Goal: Obtain resource: Obtain resource

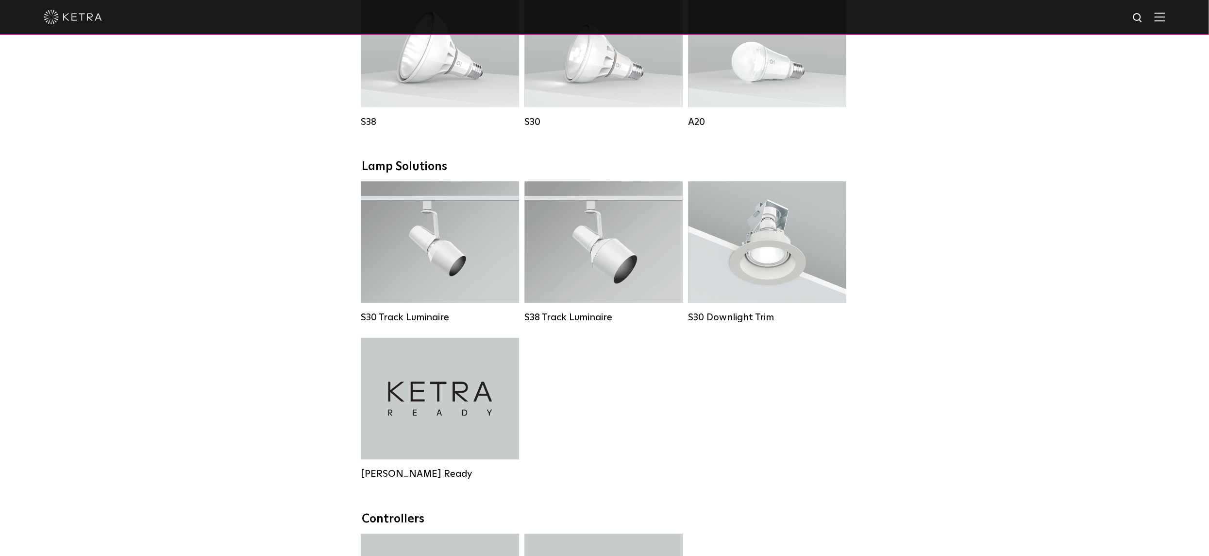
scroll to position [773, 0]
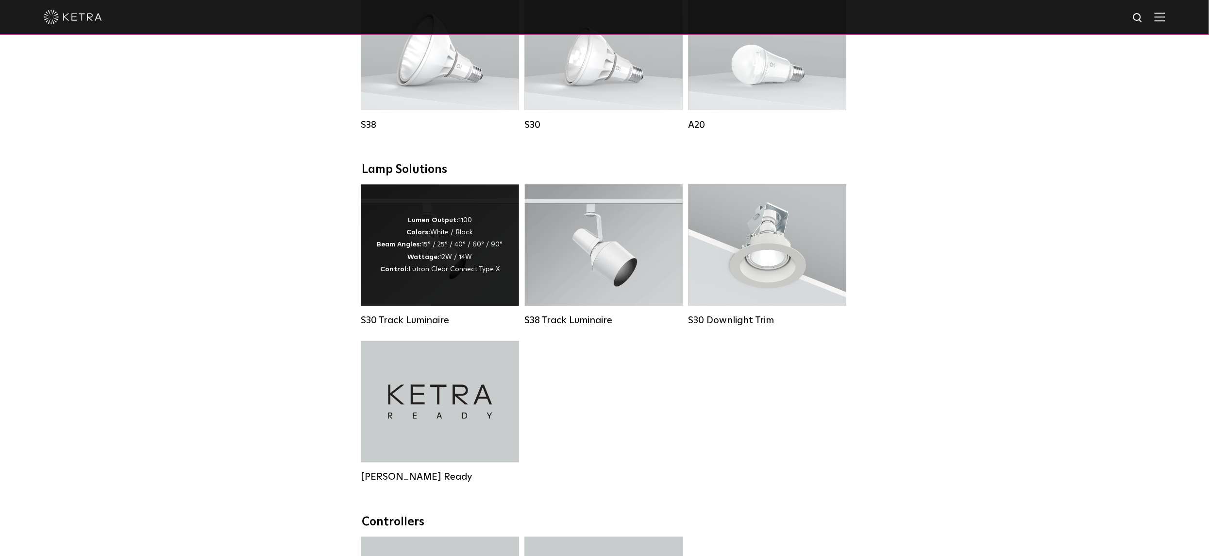
click at [432, 229] on div "Lumen Output: 1100 Colors: White / Black Beam Angles: 15° / 25° / 40° / 60° / 9…" at bounding box center [440, 245] width 126 height 61
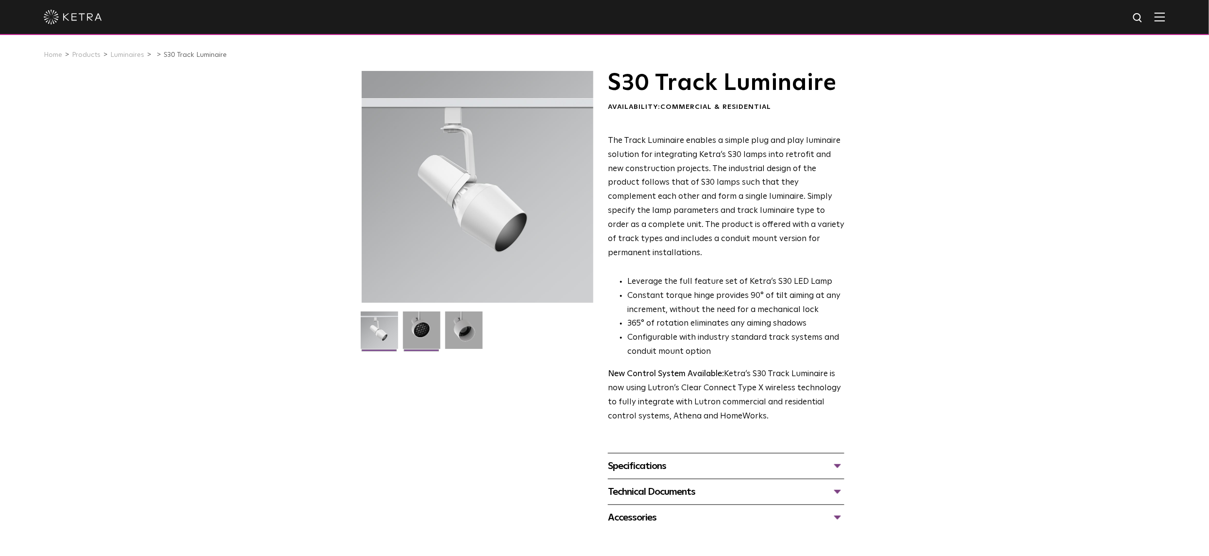
click at [427, 325] on img at bounding box center [421, 333] width 37 height 45
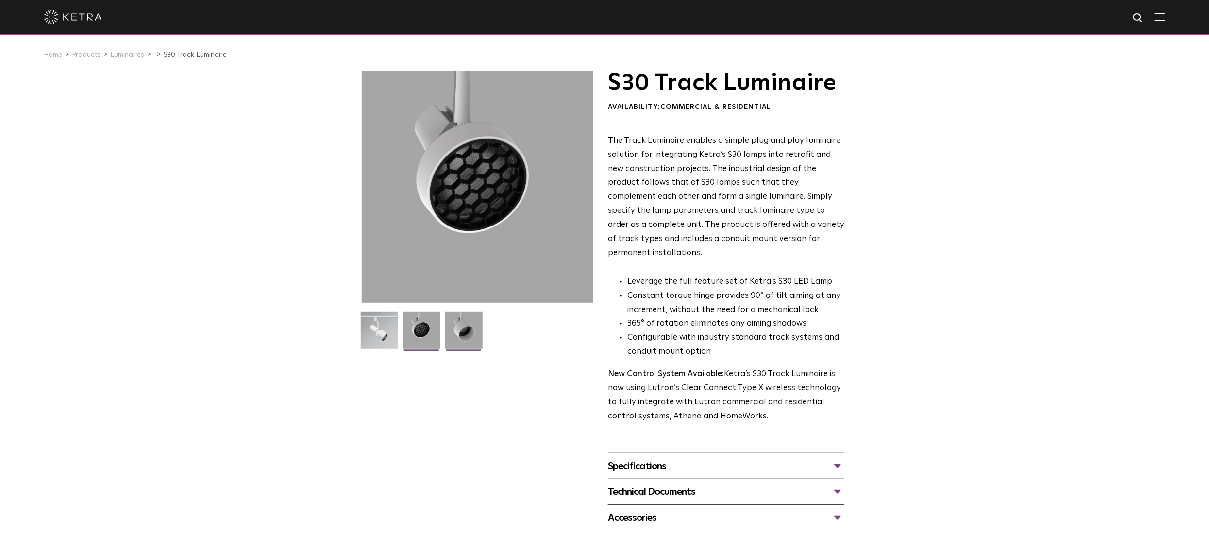
click at [460, 327] on img at bounding box center [463, 333] width 37 height 45
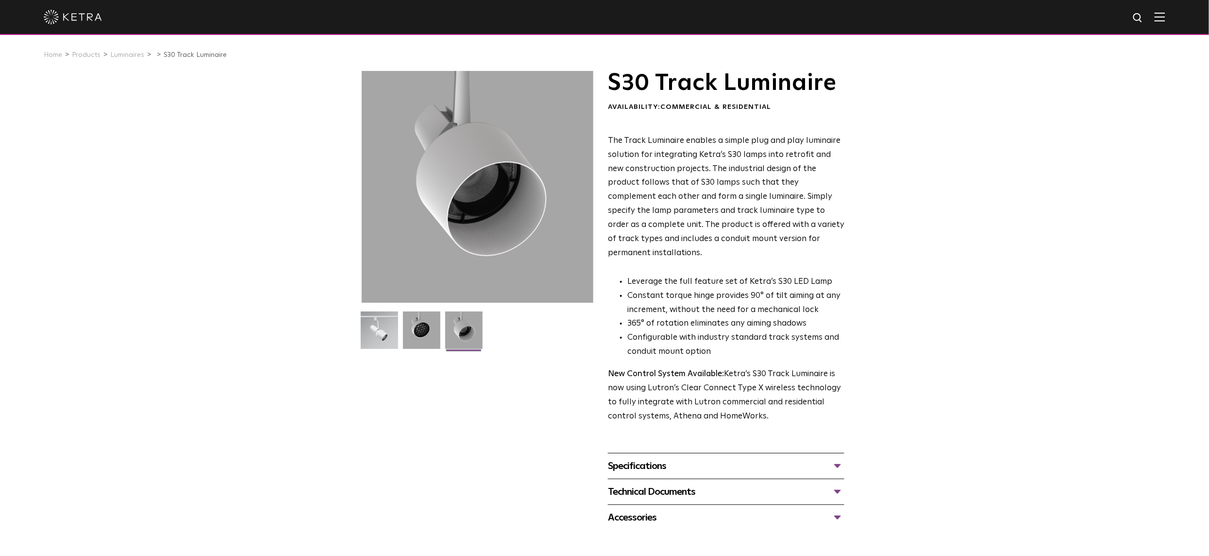
click at [666, 458] on div "Specifications" at bounding box center [726, 466] width 237 height 16
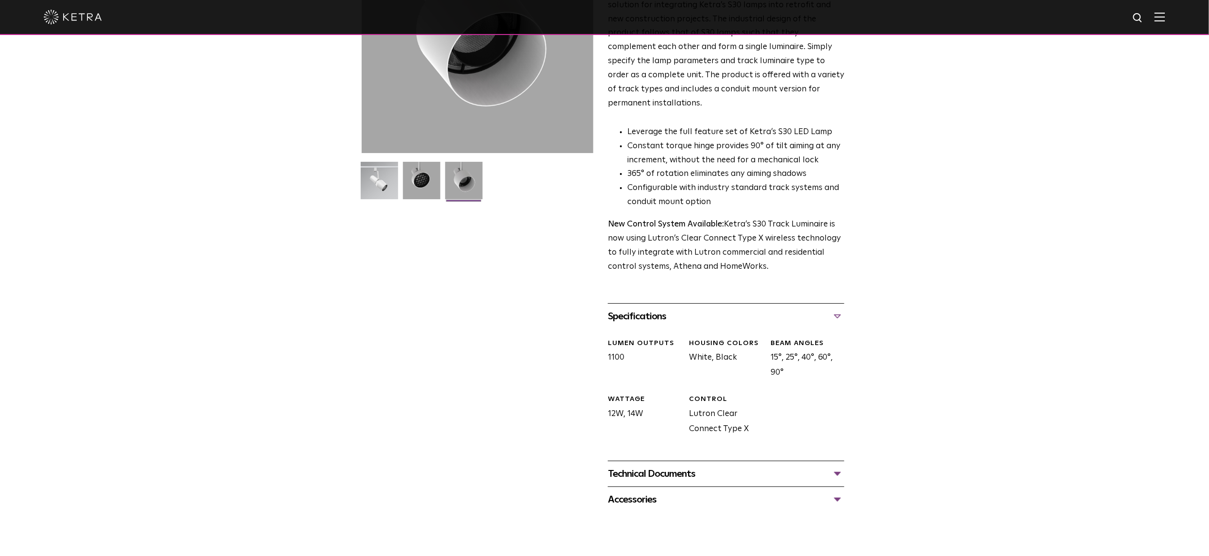
scroll to position [156, 0]
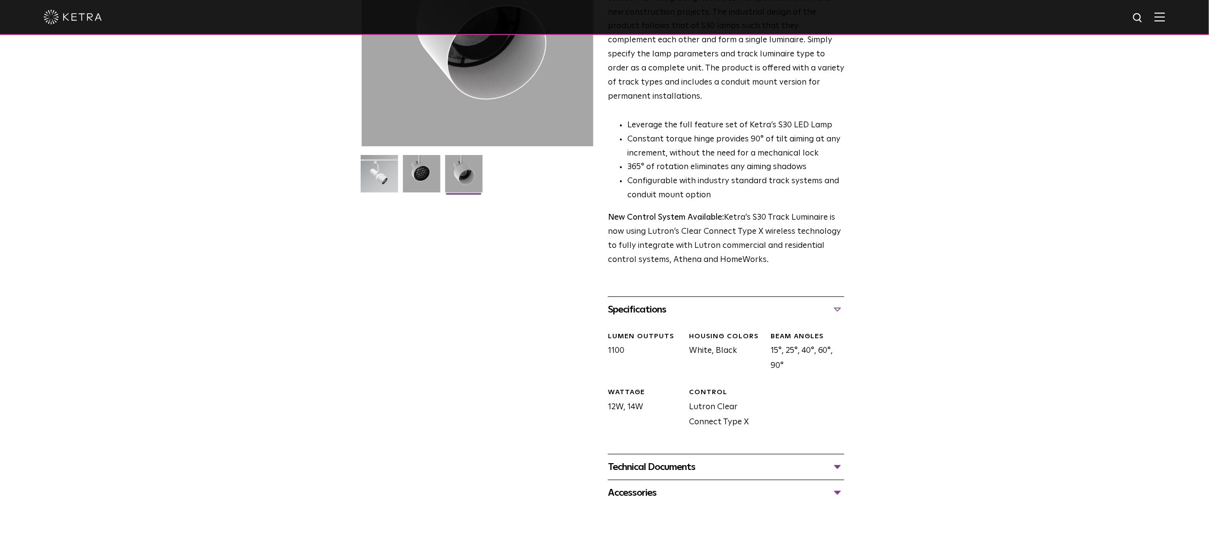
click at [640, 459] on div "Technical Documents" at bounding box center [726, 467] width 237 height 16
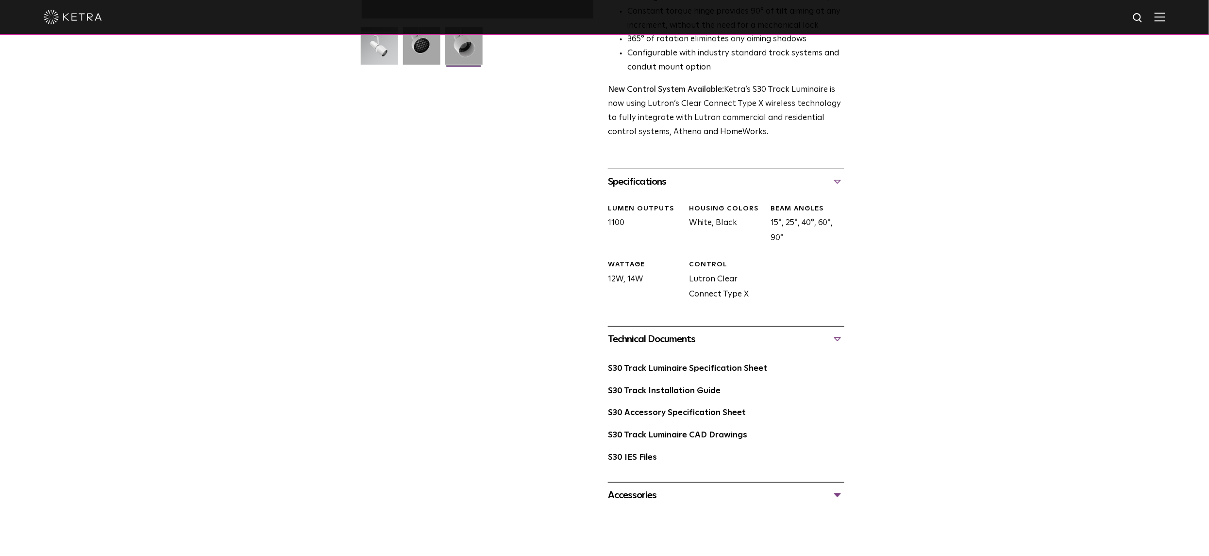
scroll to position [404, 0]
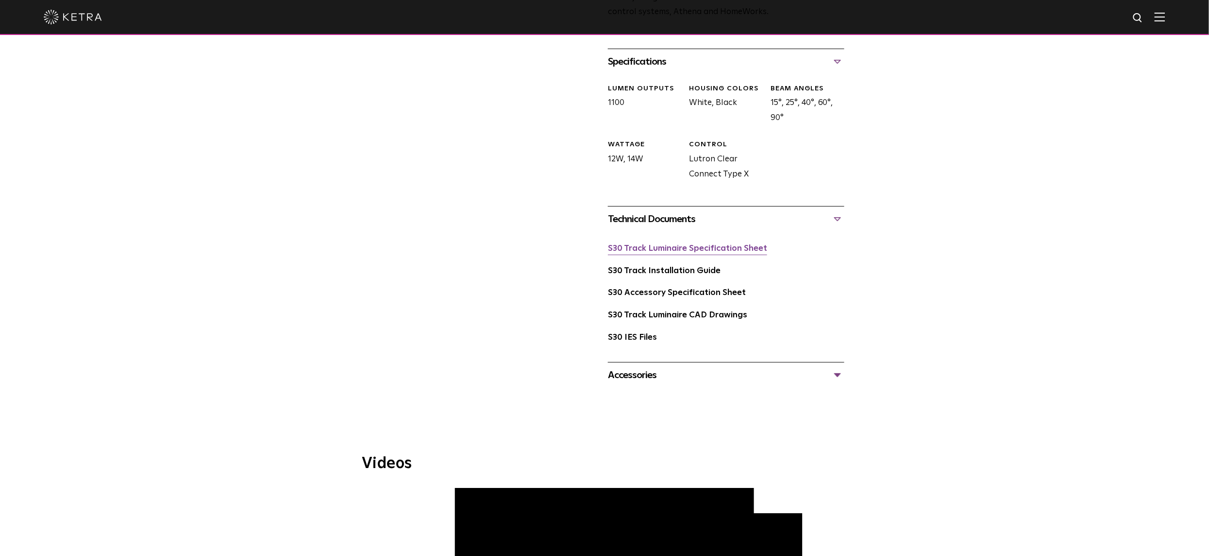
click at [708, 244] on link "S30 Track Luminaire Specification Sheet" at bounding box center [687, 248] width 159 height 8
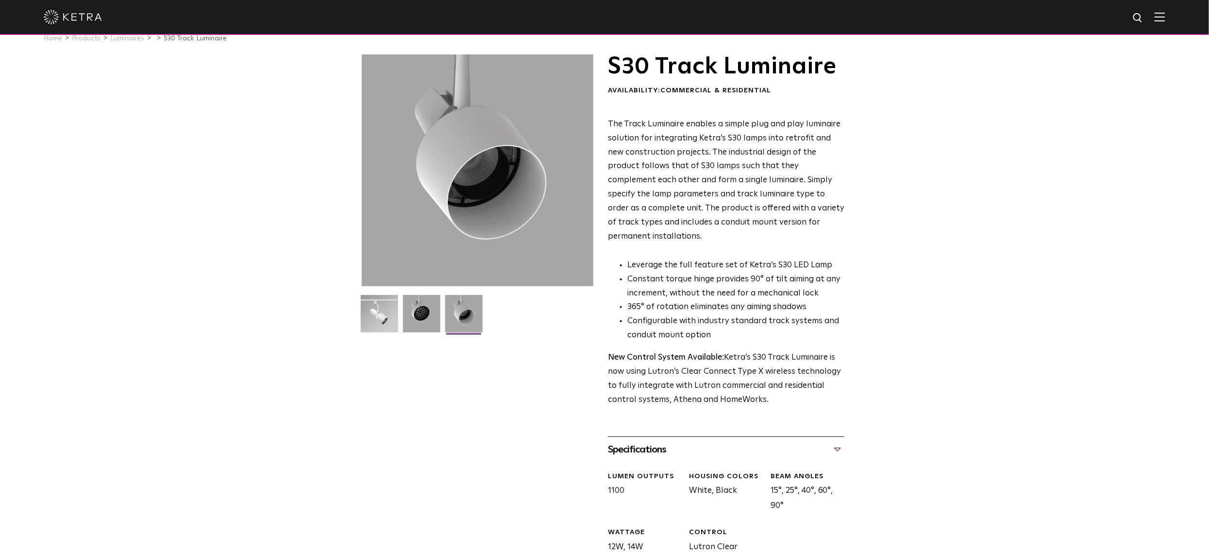
scroll to position [0, 0]
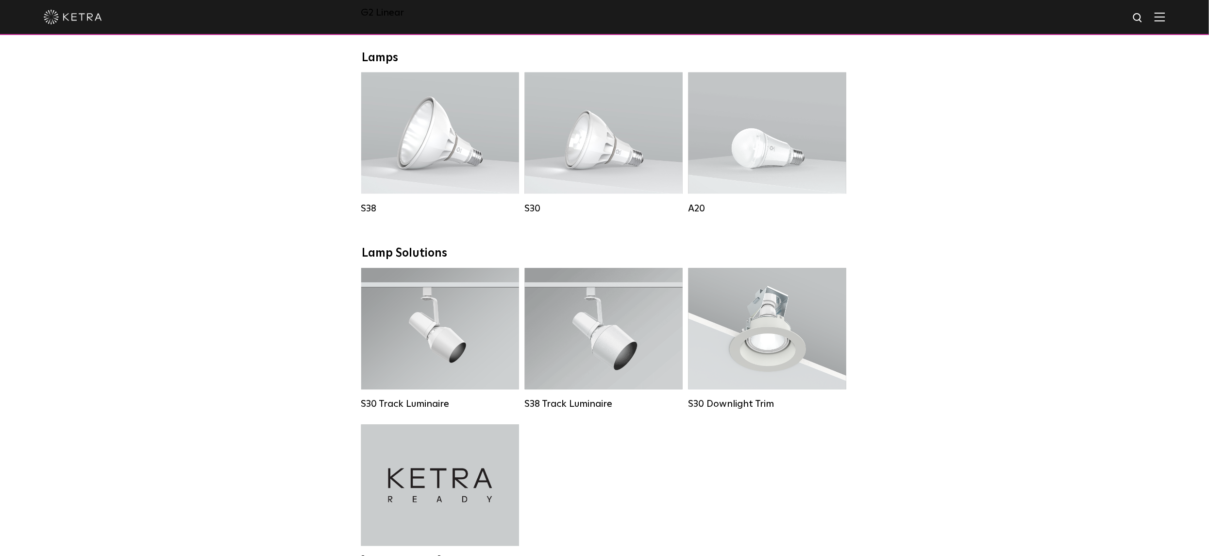
scroll to position [705, 0]
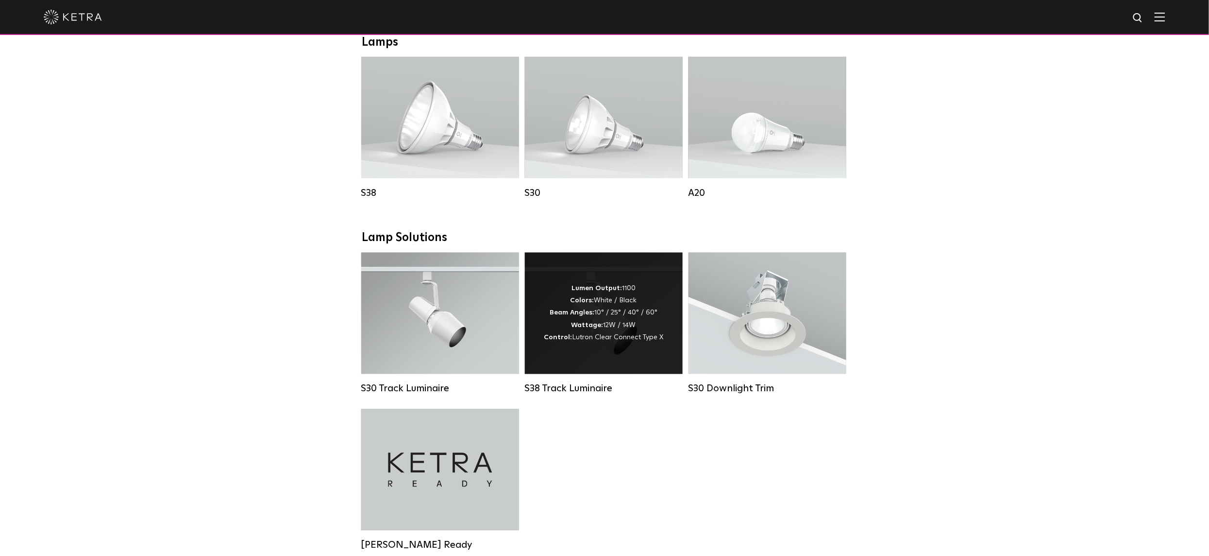
click at [584, 316] on strong "Beam Angles:" at bounding box center [572, 312] width 45 height 7
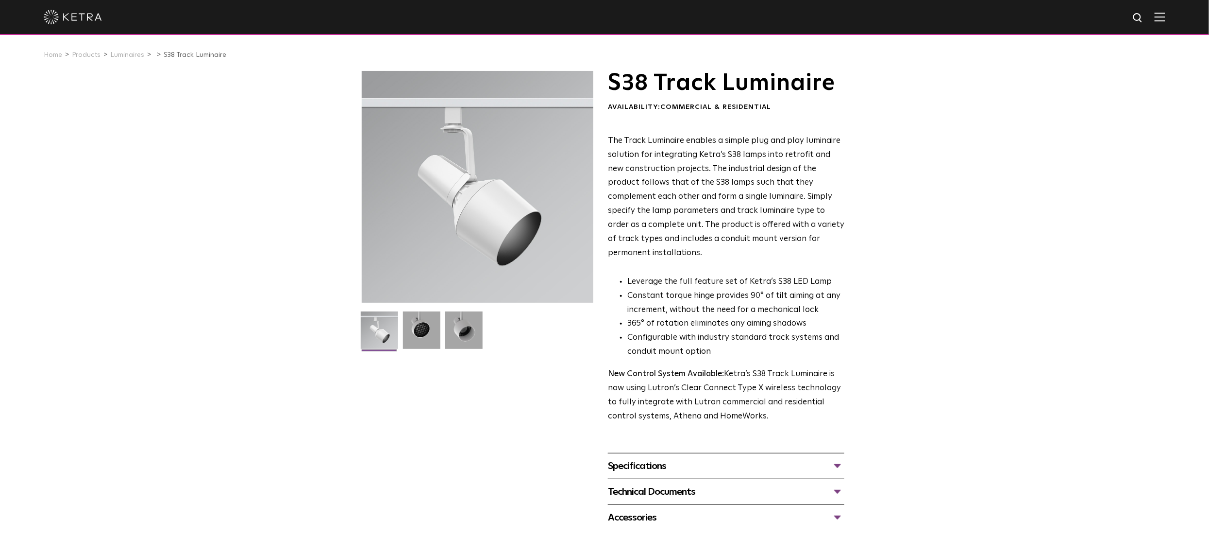
click at [657, 458] on div "Specifications" at bounding box center [726, 466] width 237 height 16
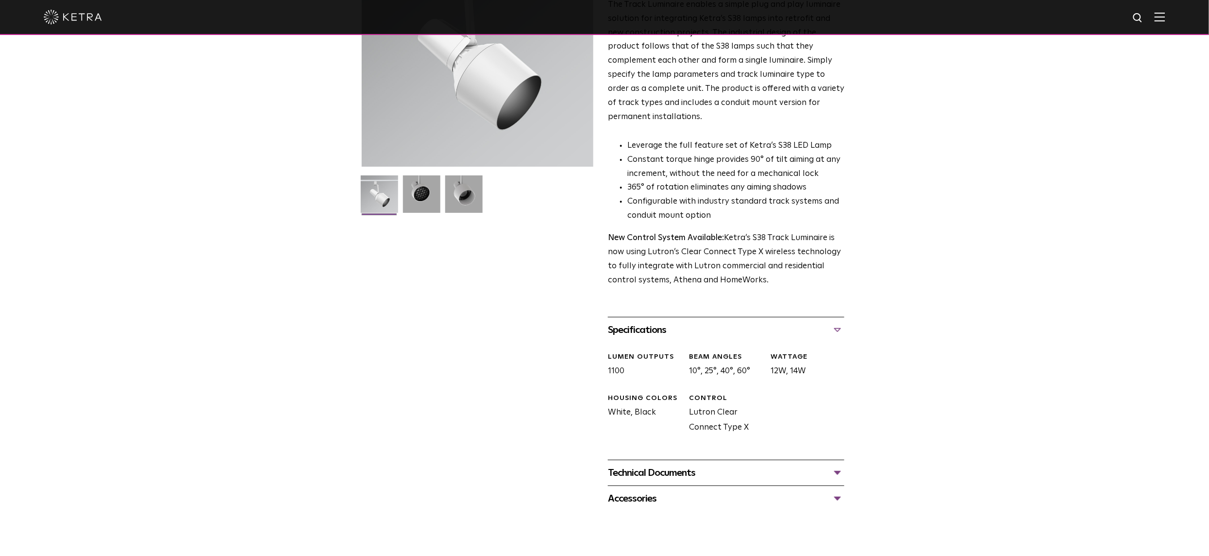
scroll to position [148, 0]
